Goal: Check status: Check status

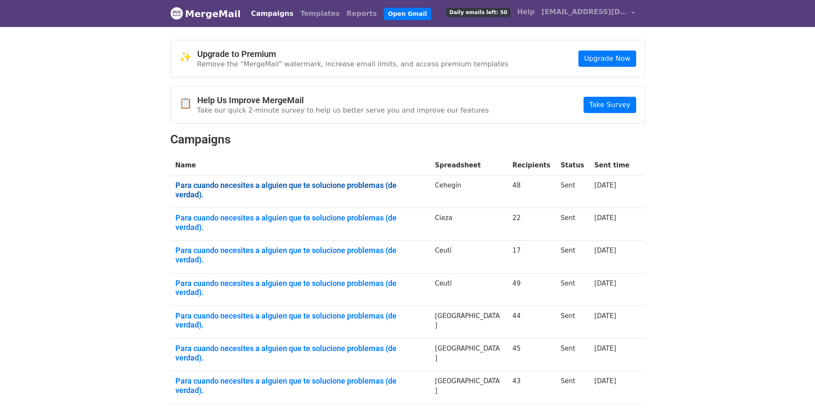
click at [210, 186] on link "Para cuando necesites a alguien que te solucione problemas (de verdad)." at bounding box center [299, 189] width 249 height 18
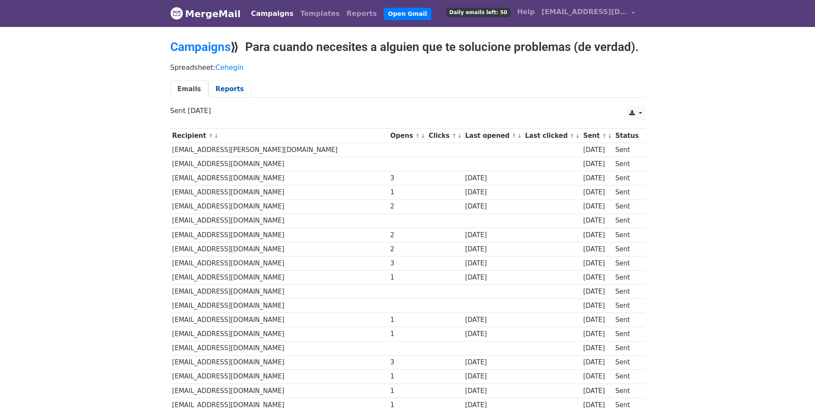
click at [217, 89] on link "Reports" at bounding box center [229, 89] width 43 height 18
